Goal: Transaction & Acquisition: Book appointment/travel/reservation

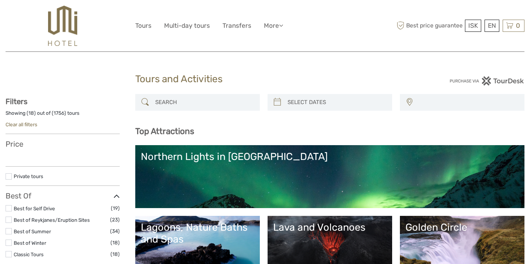
select select
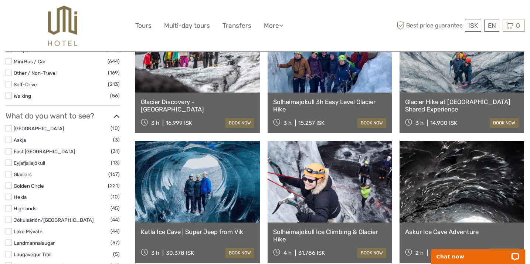
scroll to position [315, 0]
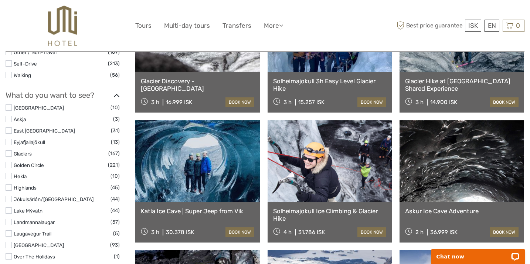
click at [173, 210] on link "Katla Ice Cave | Super Jeep from Vik" at bounding box center [198, 210] width 114 height 7
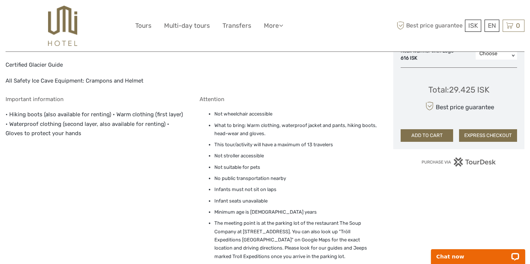
scroll to position [505, 0]
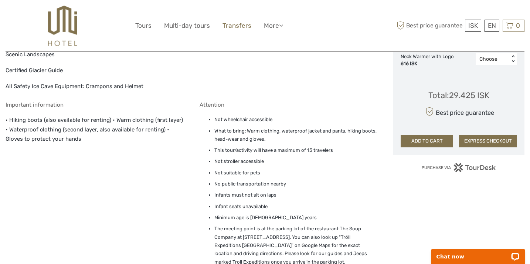
click at [238, 25] on link "Transfers" at bounding box center [237, 25] width 29 height 11
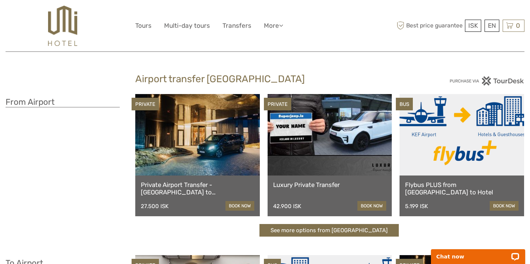
click at [65, 17] on img at bounding box center [62, 26] width 29 height 40
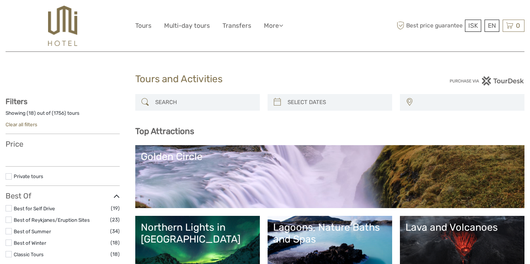
select select
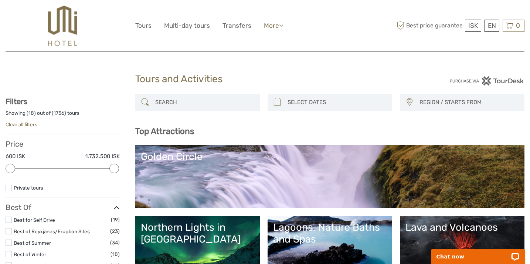
click at [275, 25] on link "More" at bounding box center [273, 25] width 19 height 11
click at [270, 73] on link "Back to Hotel" at bounding box center [260, 74] width 44 height 14
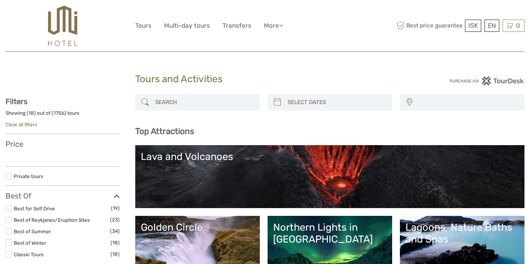
select select
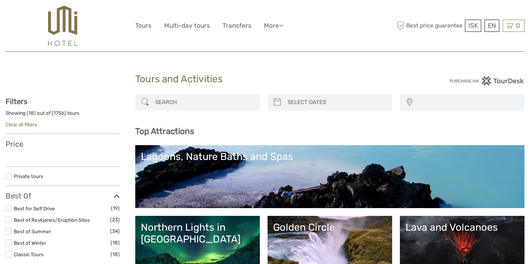
select select
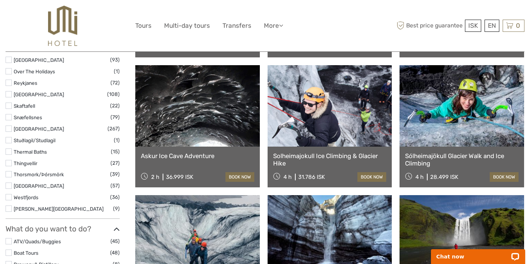
scroll to position [508, 0]
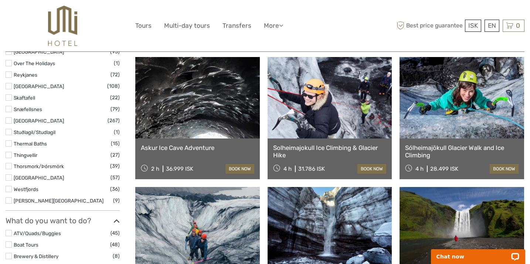
click at [210, 122] on link at bounding box center [197, 97] width 125 height 81
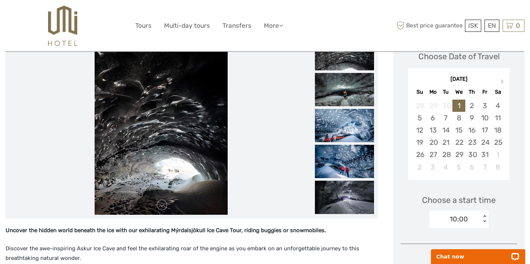
scroll to position [115, 0]
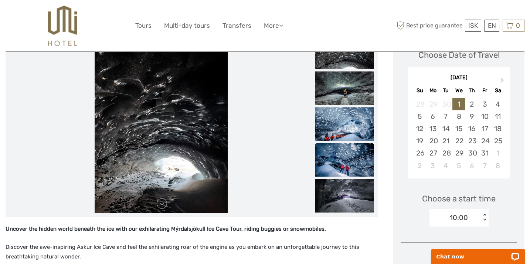
click at [347, 161] on img at bounding box center [344, 159] width 59 height 33
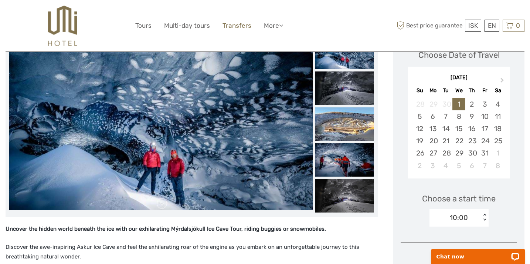
click at [240, 24] on link "Transfers" at bounding box center [237, 25] width 29 height 11
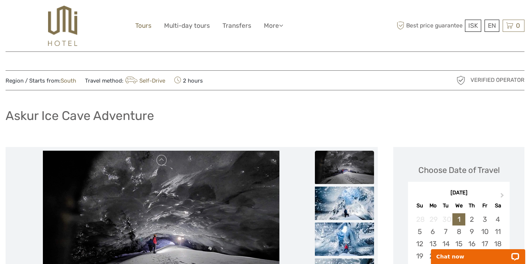
click at [144, 26] on link "Tours" at bounding box center [143, 25] width 16 height 11
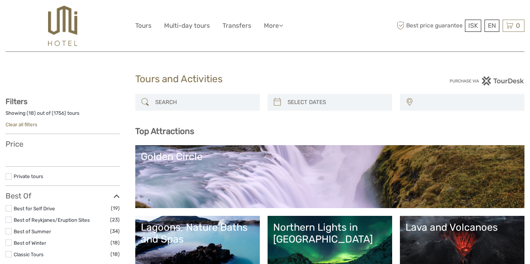
select select
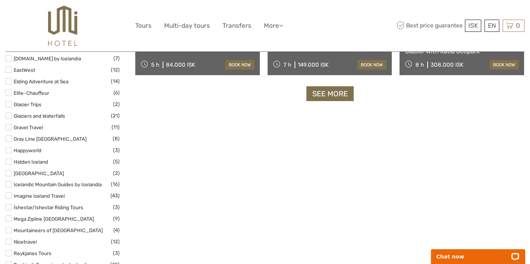
scroll to position [1002, 0]
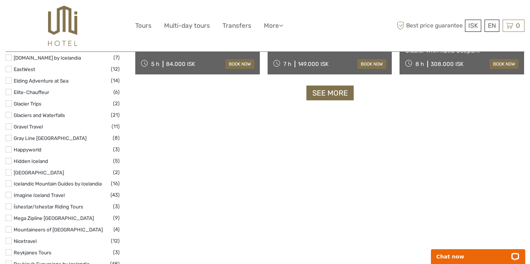
click at [9, 115] on label at bounding box center [9, 115] width 6 height 6
click at [0, 0] on input "checkbox" at bounding box center [0, 0] width 0 height 0
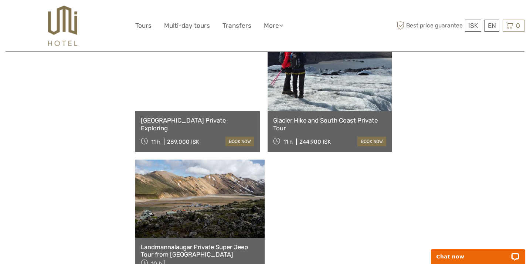
scroll to position [745, 0]
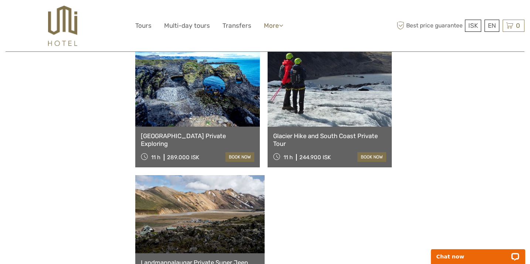
click at [275, 23] on link "More" at bounding box center [273, 25] width 19 height 11
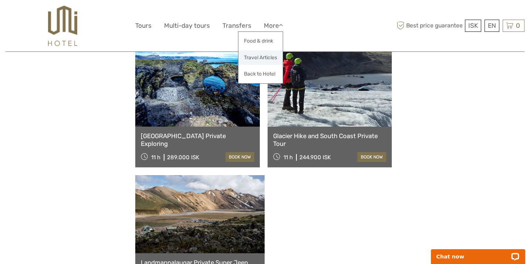
click at [263, 55] on link "Travel Articles" at bounding box center [260, 57] width 44 height 14
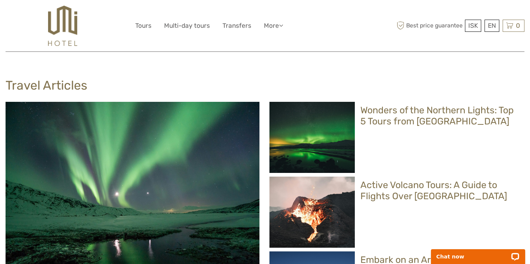
click at [404, 111] on h2 "Wonders of the Northern Lights: Top 5 Tours from Reykjavik" at bounding box center [440, 116] width 160 height 22
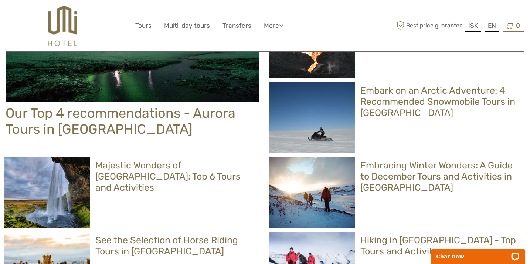
scroll to position [180, 0]
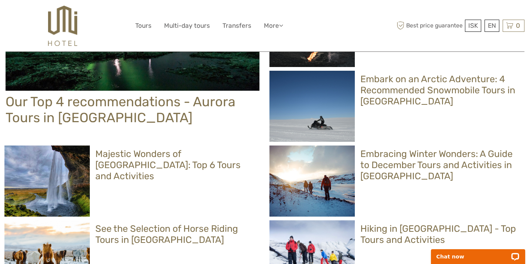
click at [402, 164] on h2 "Embracing Winter Wonders: A Guide to December Tours and Activities in [GEOGRAPH…" at bounding box center [440, 164] width 160 height 33
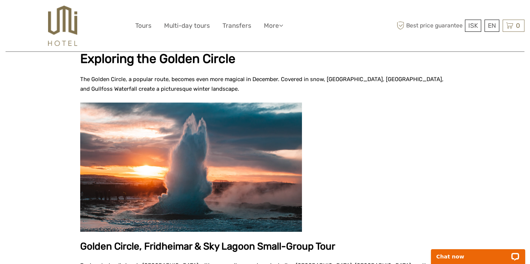
scroll to position [1205, 0]
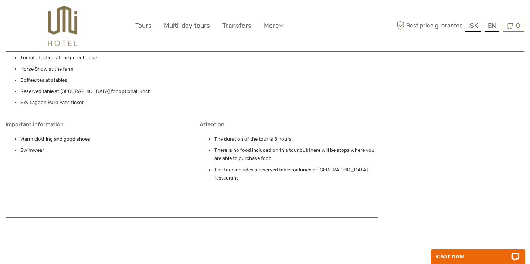
scroll to position [636, 0]
